Goal: Check status: Check status

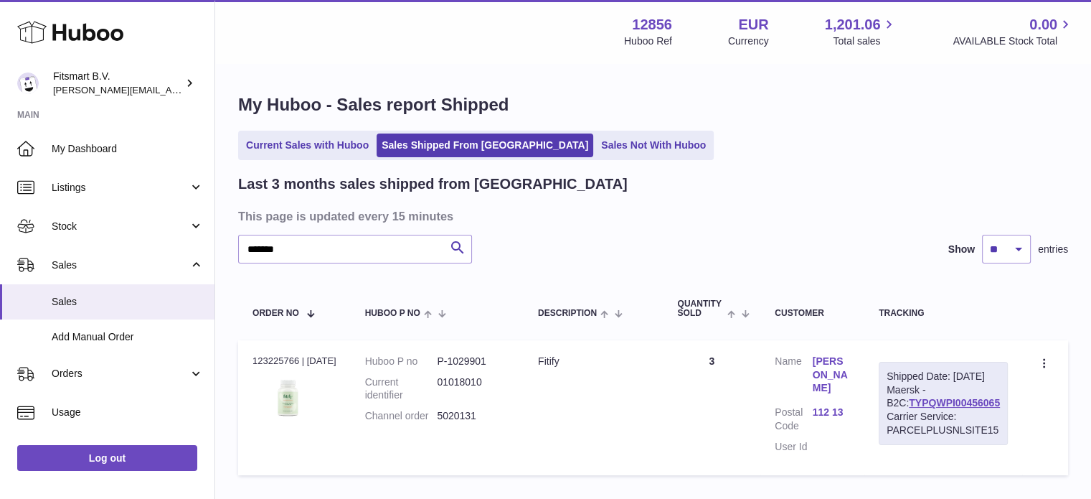
click at [98, 36] on use at bounding box center [70, 33] width 106 height 22
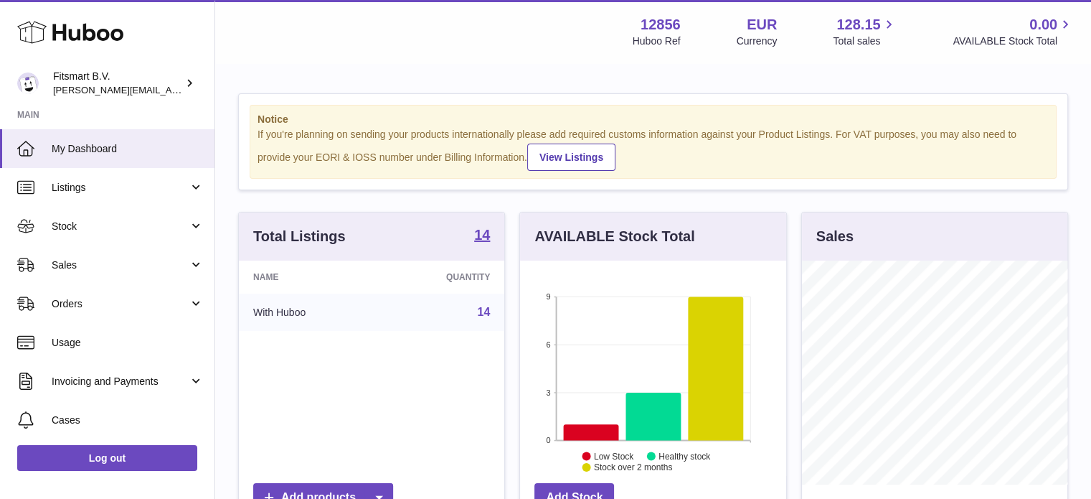
scroll to position [224, 266]
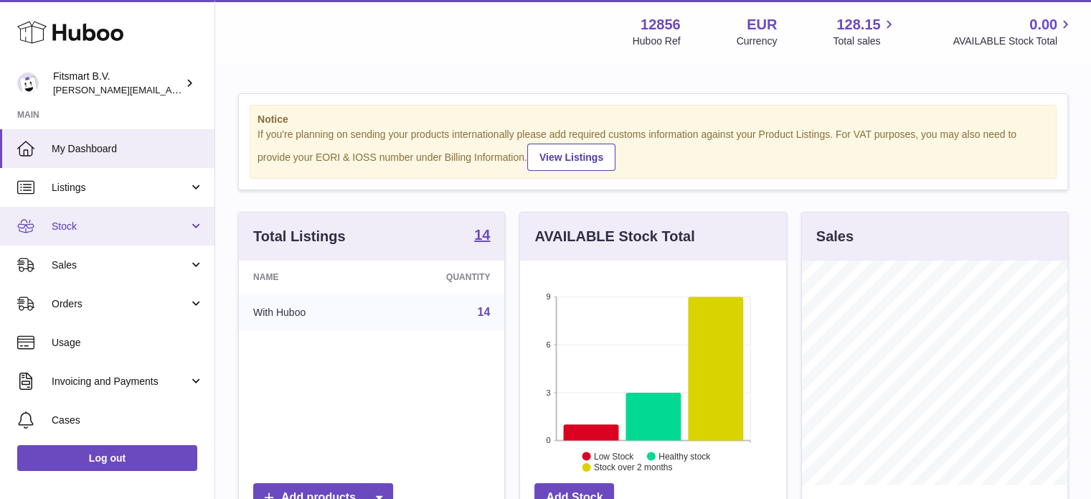
drag, startPoint x: 152, startPoint y: 243, endPoint x: 145, endPoint y: 256, distance: 14.8
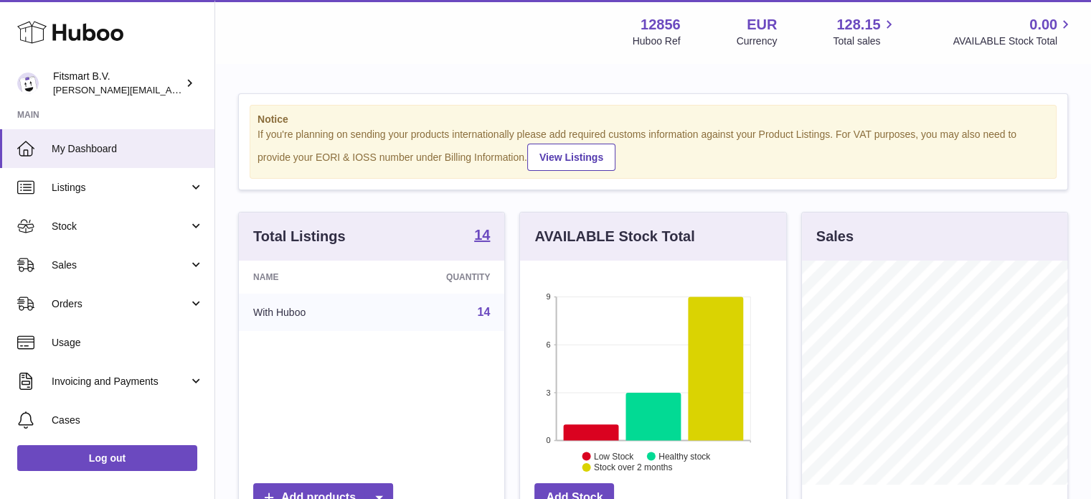
click at [151, 243] on link "Stock" at bounding box center [107, 226] width 215 height 39
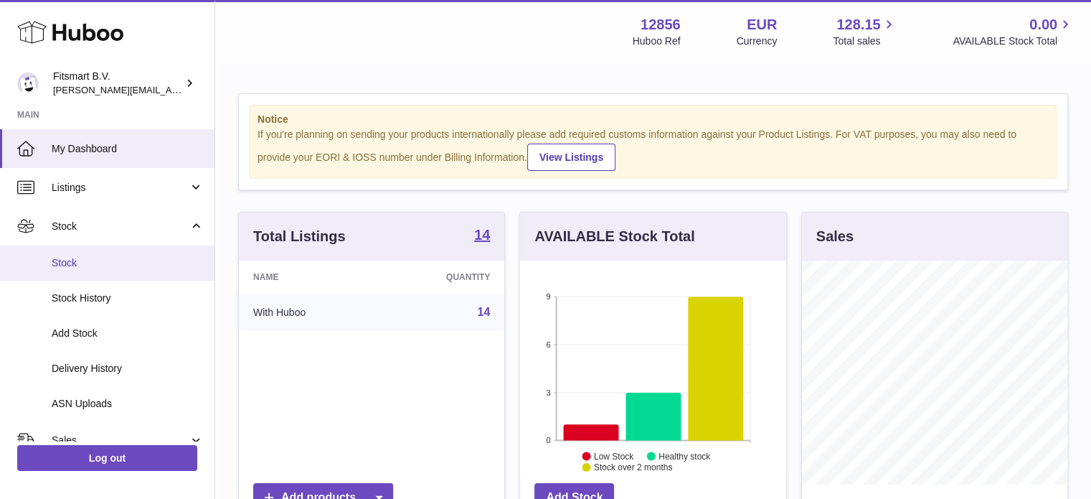
click at [138, 268] on span "Stock" at bounding box center [128, 263] width 152 height 14
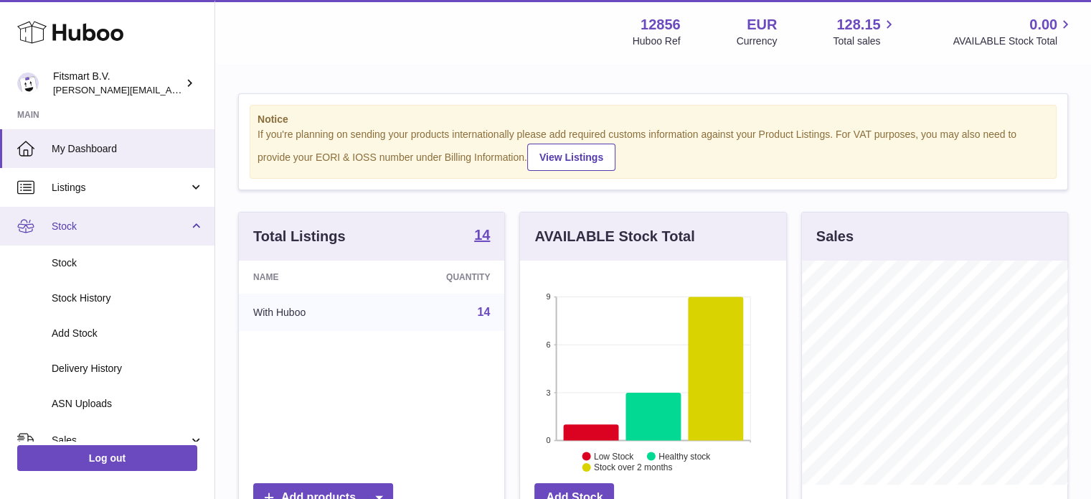
click at [141, 235] on link "Stock" at bounding box center [107, 226] width 215 height 39
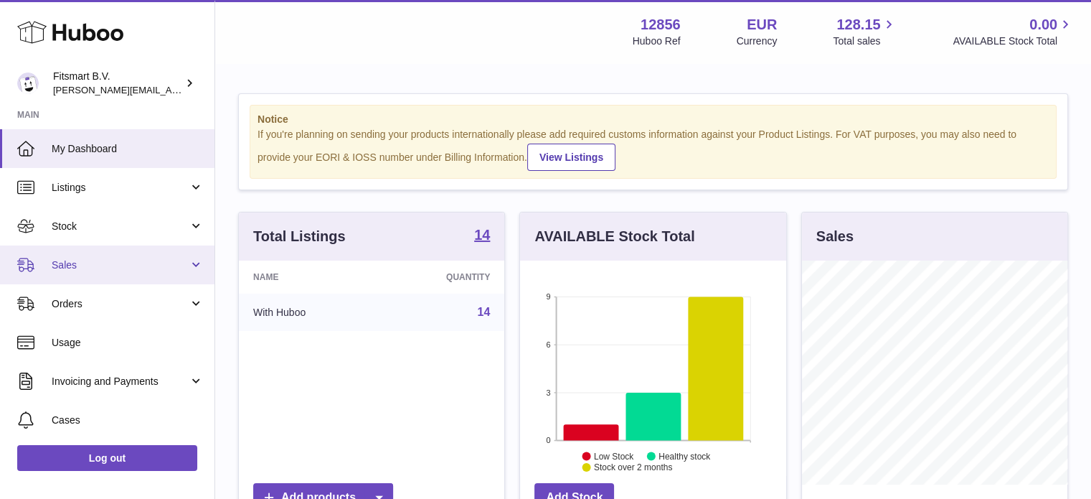
click at [132, 275] on link "Sales" at bounding box center [107, 264] width 215 height 39
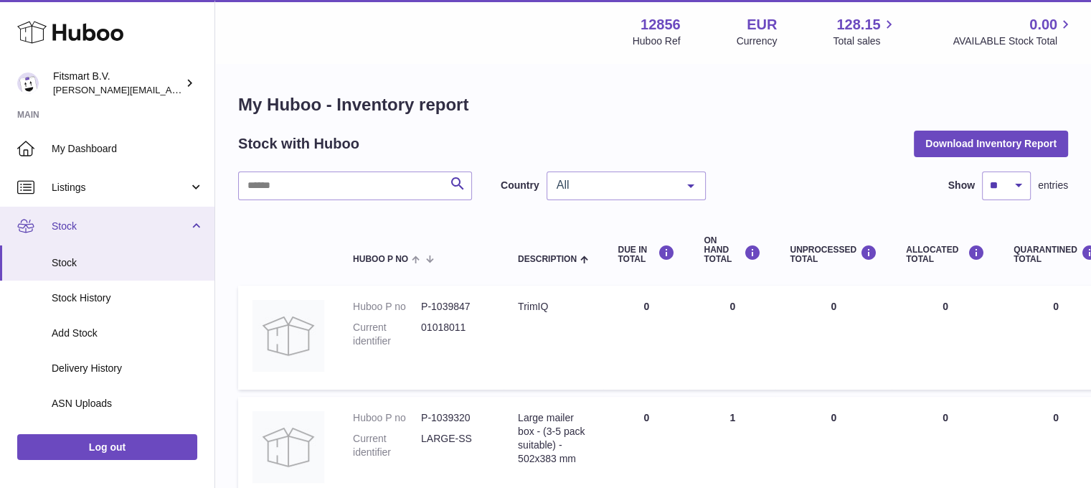
click at [189, 232] on link "Stock" at bounding box center [107, 226] width 215 height 39
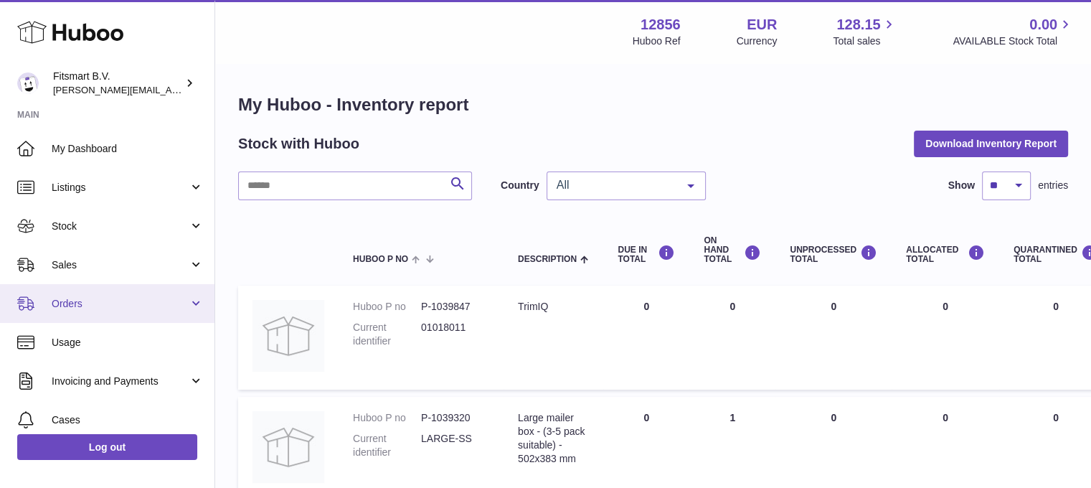
click at [100, 298] on span "Orders" at bounding box center [120, 304] width 137 height 14
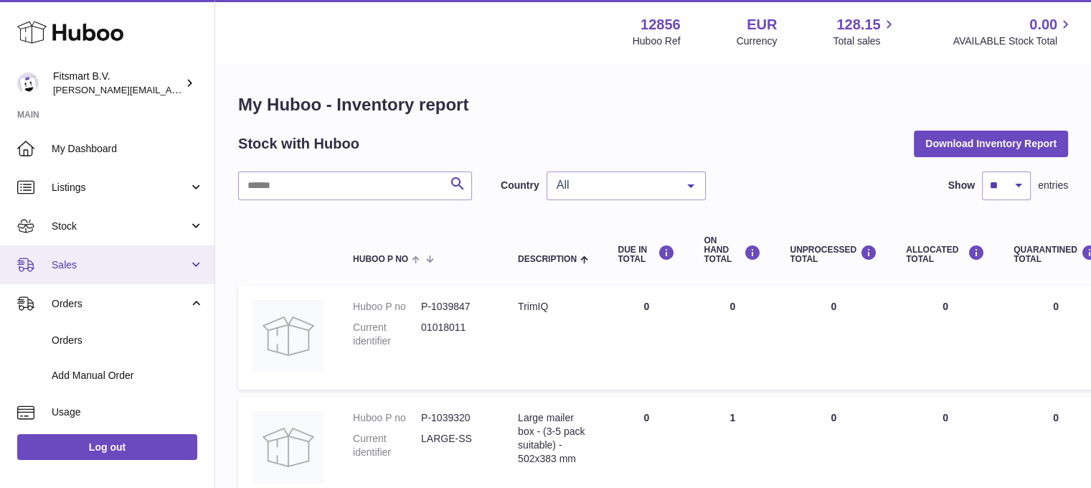
click at [113, 268] on span "Sales" at bounding box center [120, 265] width 137 height 14
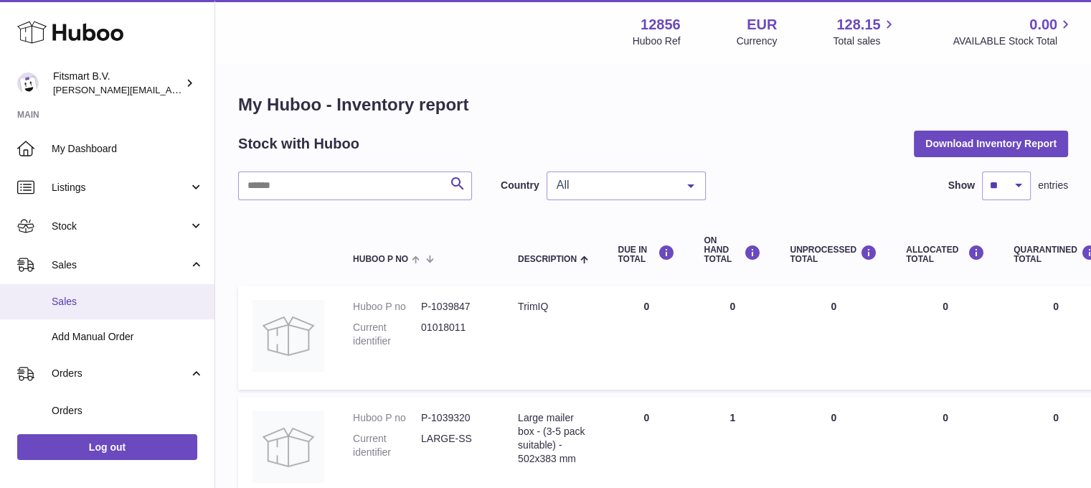
click at [95, 297] on span "Sales" at bounding box center [128, 302] width 152 height 14
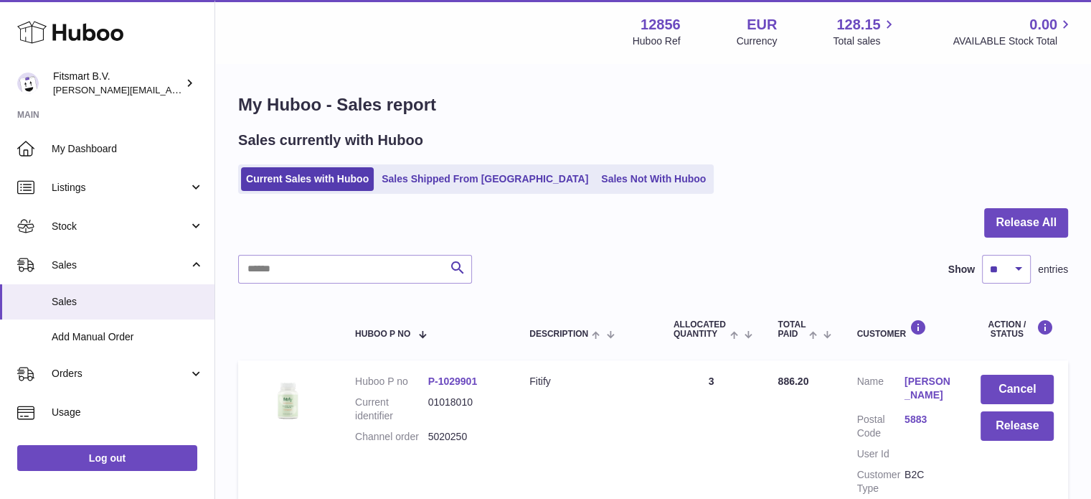
click at [448, 191] on ul "Current Sales with Huboo Sales Shipped From Huboo Sales Not With Huboo" at bounding box center [476, 178] width 476 height 29
click at [448, 173] on link "Sales Shipped From [GEOGRAPHIC_DATA]" at bounding box center [485, 179] width 217 height 24
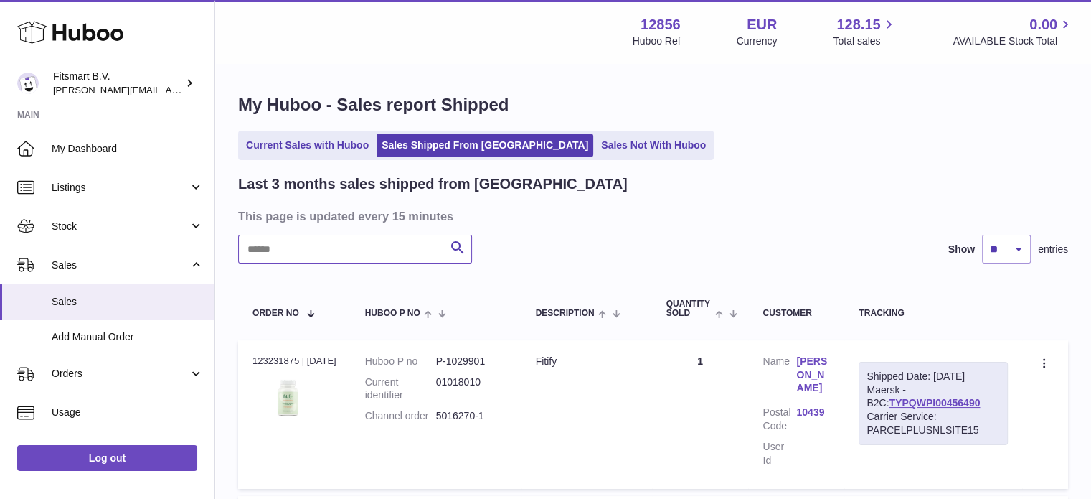
click at [310, 237] on input "text" at bounding box center [355, 249] width 234 height 29
paste input "*******"
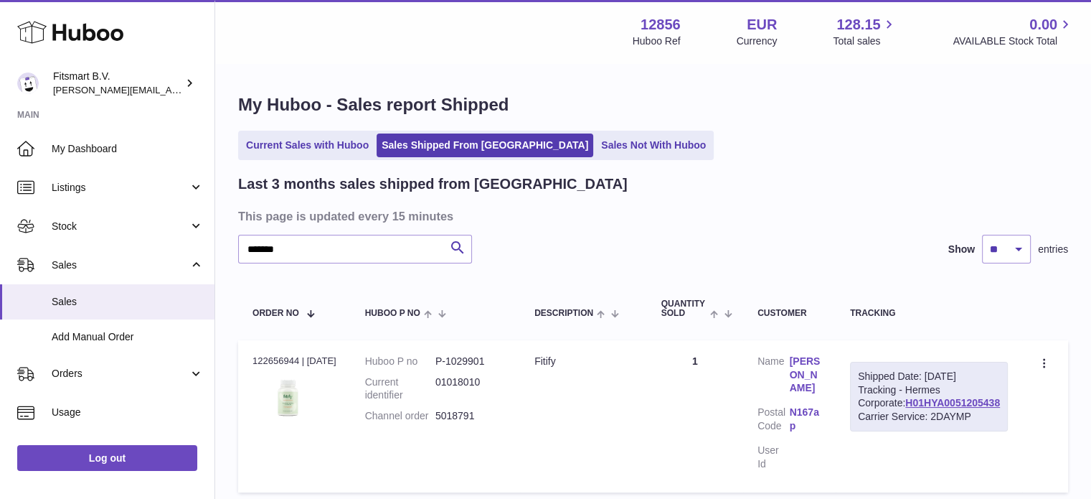
click at [822, 370] on link "[PERSON_NAME]" at bounding box center [806, 374] width 32 height 41
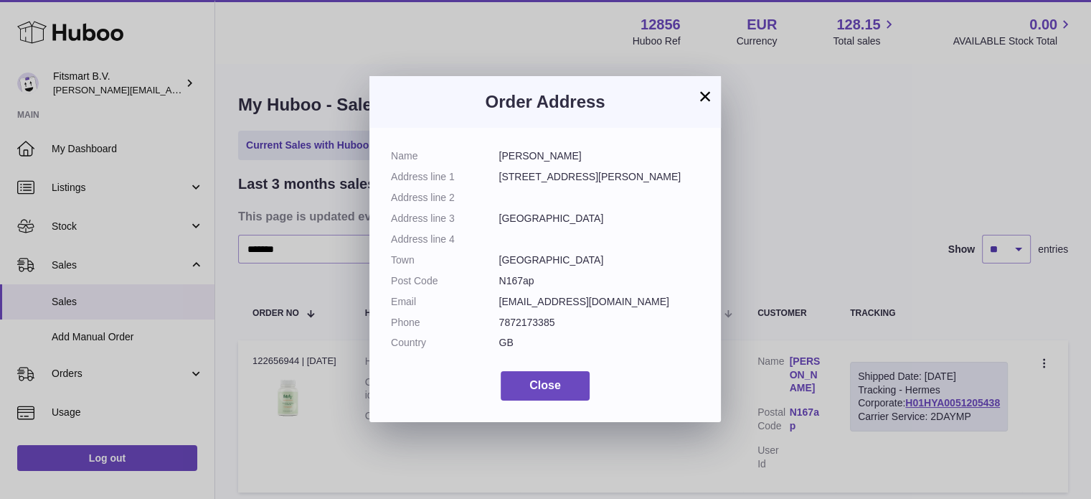
click at [773, 176] on div "× Order Address Name [PERSON_NAME] Address line [STREET_ADDRESS][PERSON_NAME] A…" at bounding box center [545, 249] width 1091 height 499
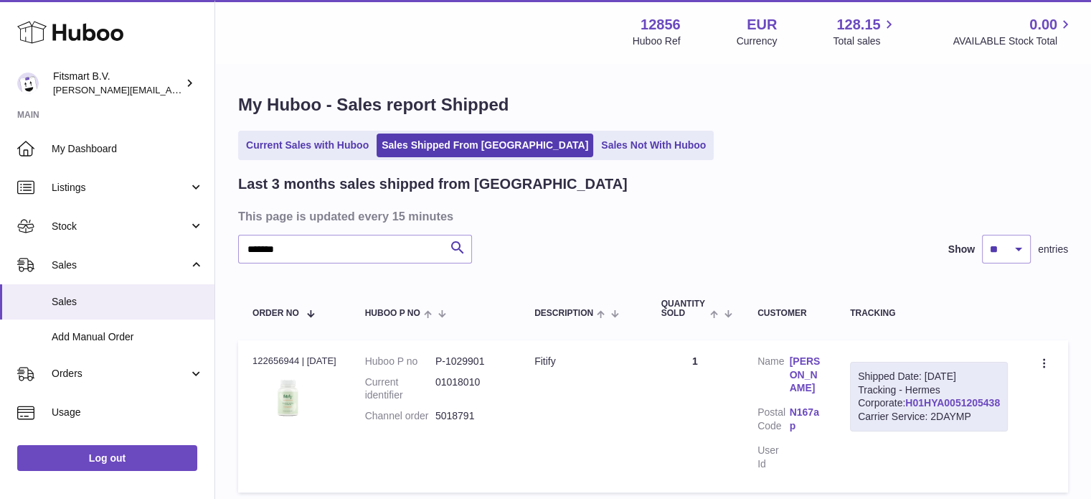
click at [963, 408] on link "H01HYA0051205438" at bounding box center [953, 402] width 95 height 11
drag, startPoint x: 327, startPoint y: 239, endPoint x: 130, endPoint y: 246, distance: 197.4
click at [131, 246] on div "Huboo Fitsmart B.V. [PERSON_NAME][EMAIL_ADDRESS][DOMAIN_NAME] Main My Dashboard…" at bounding box center [545, 306] width 1091 height 613
paste input "text"
type input "*******"
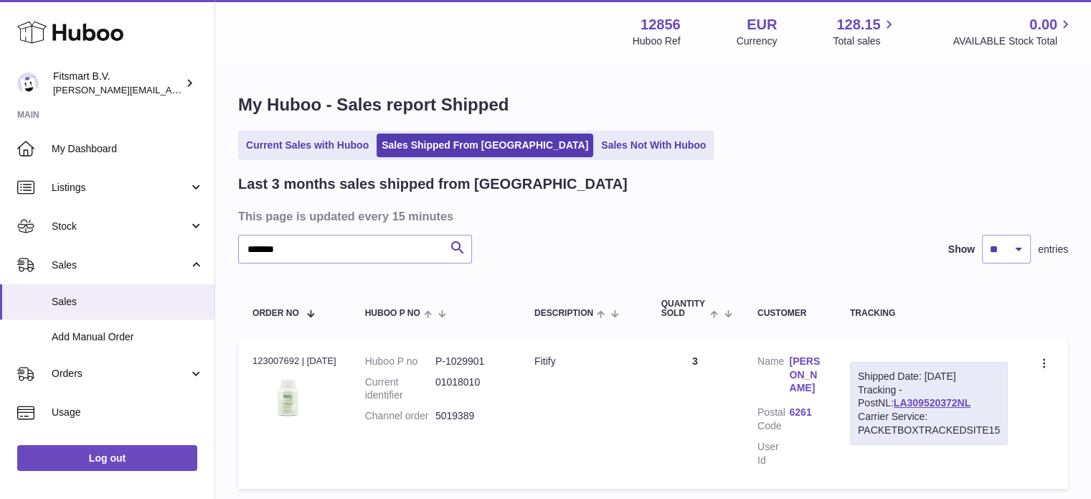
drag, startPoint x: 924, startPoint y: 375, endPoint x: 991, endPoint y: 372, distance: 66.8
click at [991, 372] on div "Shipped Date: [DATE]" at bounding box center [929, 377] width 142 height 14
copy div "[DATE]"
click at [924, 405] on link "LA309520372NL" at bounding box center [932, 402] width 77 height 11
